Goal: Check status: Check status

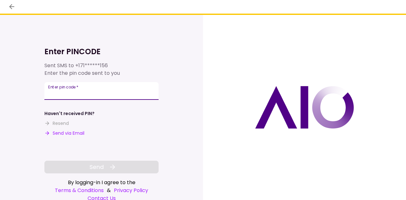
click at [87, 93] on input "Enter pin code   *" at bounding box center [101, 91] width 114 height 18
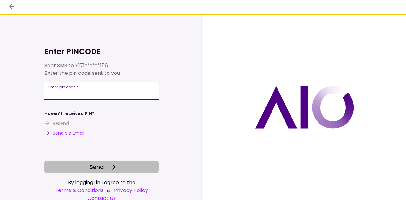
type input "******"
click at [107, 166] on button "Send" at bounding box center [101, 167] width 114 height 13
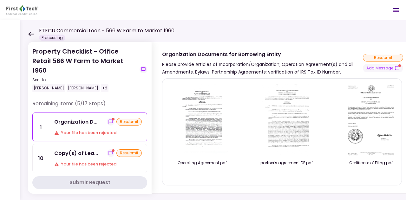
click at [89, 117] on div "Organization D... resubmit Your file has been rejected" at bounding box center [98, 127] width 98 height 28
click at [89, 150] on div "Copy(s) of Lea... resubmit Your file has been rejected" at bounding box center [98, 158] width 98 height 28
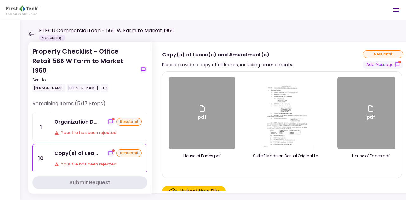
click at [88, 118] on div "Organization D..." at bounding box center [75, 122] width 43 height 8
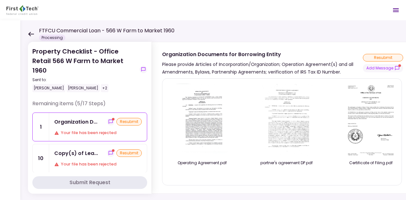
click at [88, 118] on div "Organization D..." at bounding box center [75, 122] width 43 height 8
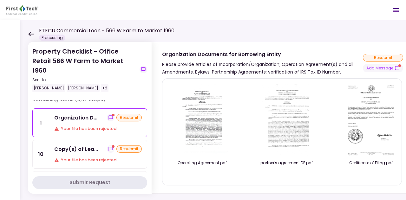
scroll to position [3, 0]
